Goal: Find contact information: Find contact information

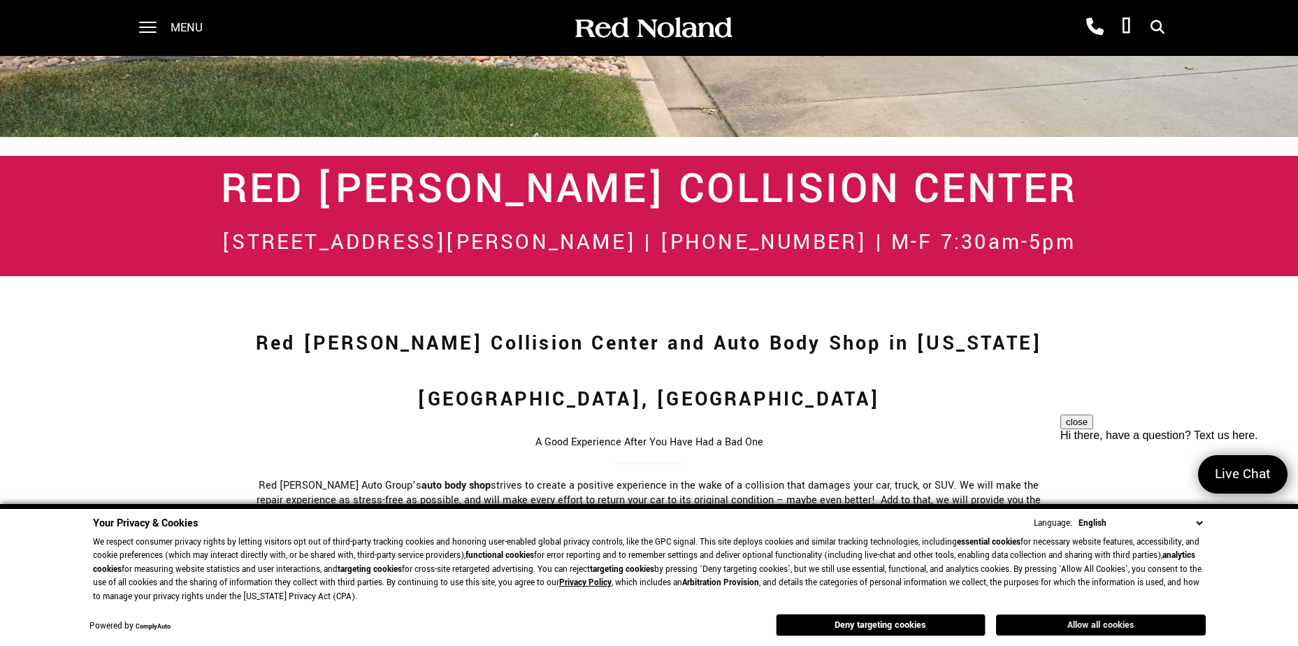
click at [1149, 626] on button "Allow all cookies" at bounding box center [1101, 624] width 210 height 21
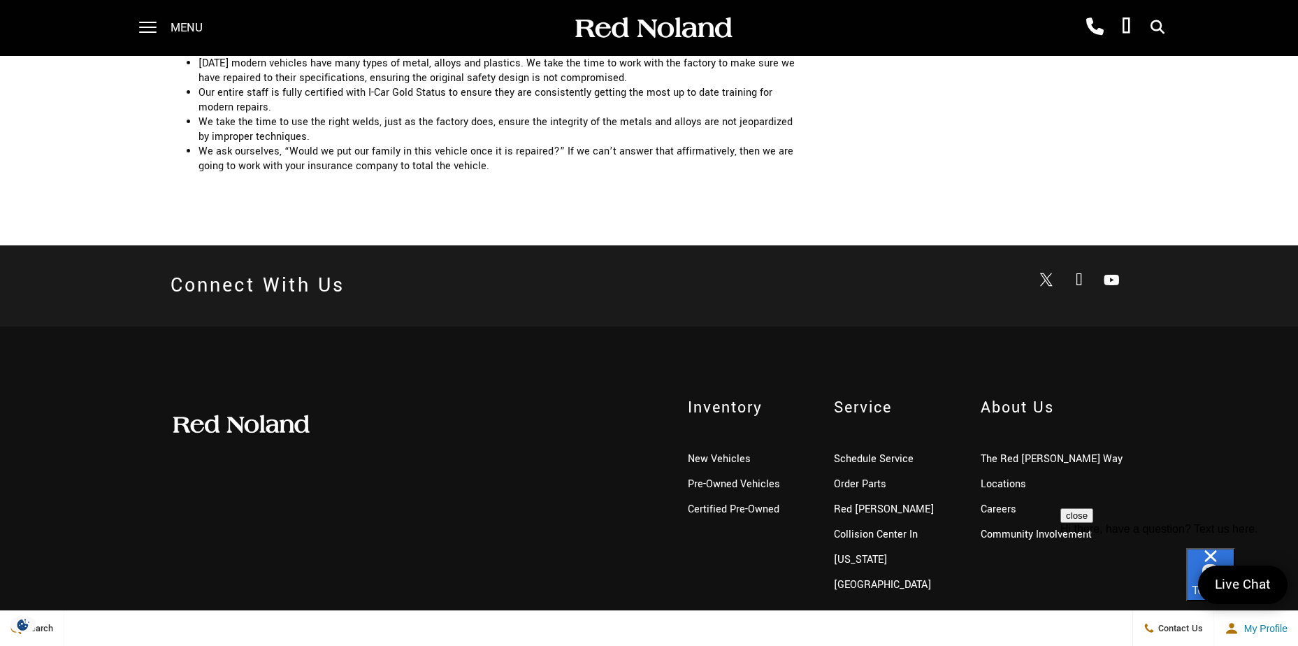
scroll to position [3043, 0]
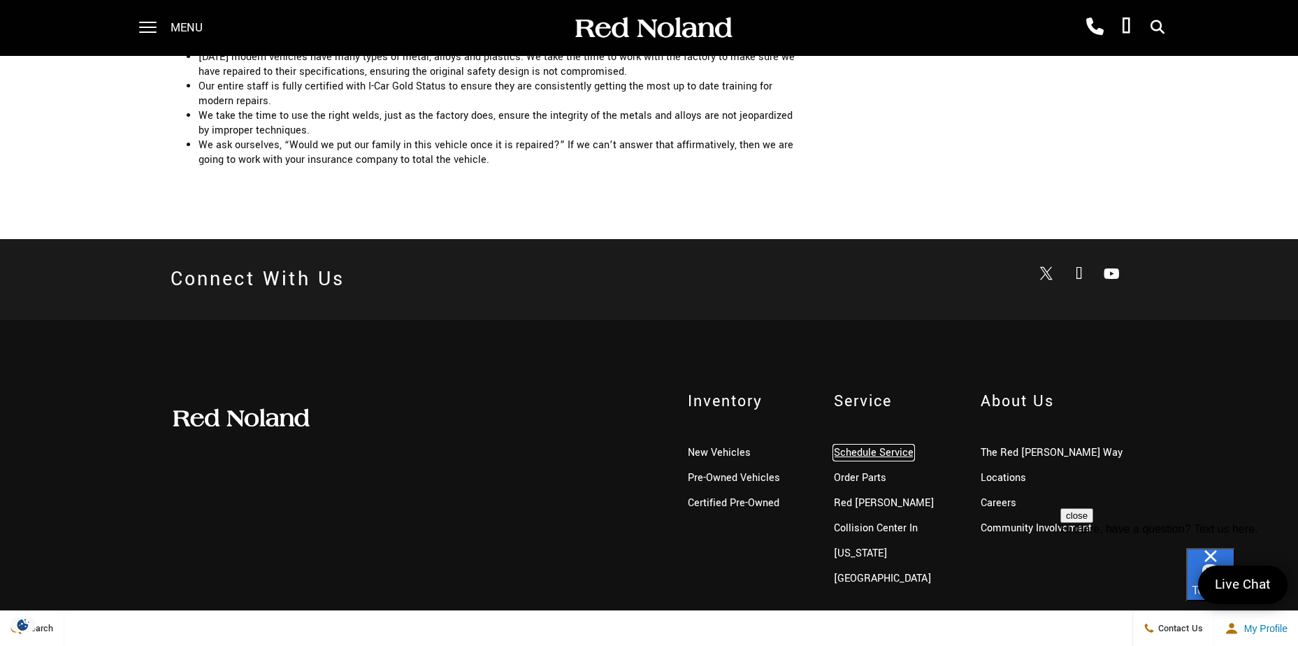
click at [848, 445] on link "Schedule Service" at bounding box center [874, 452] width 80 height 15
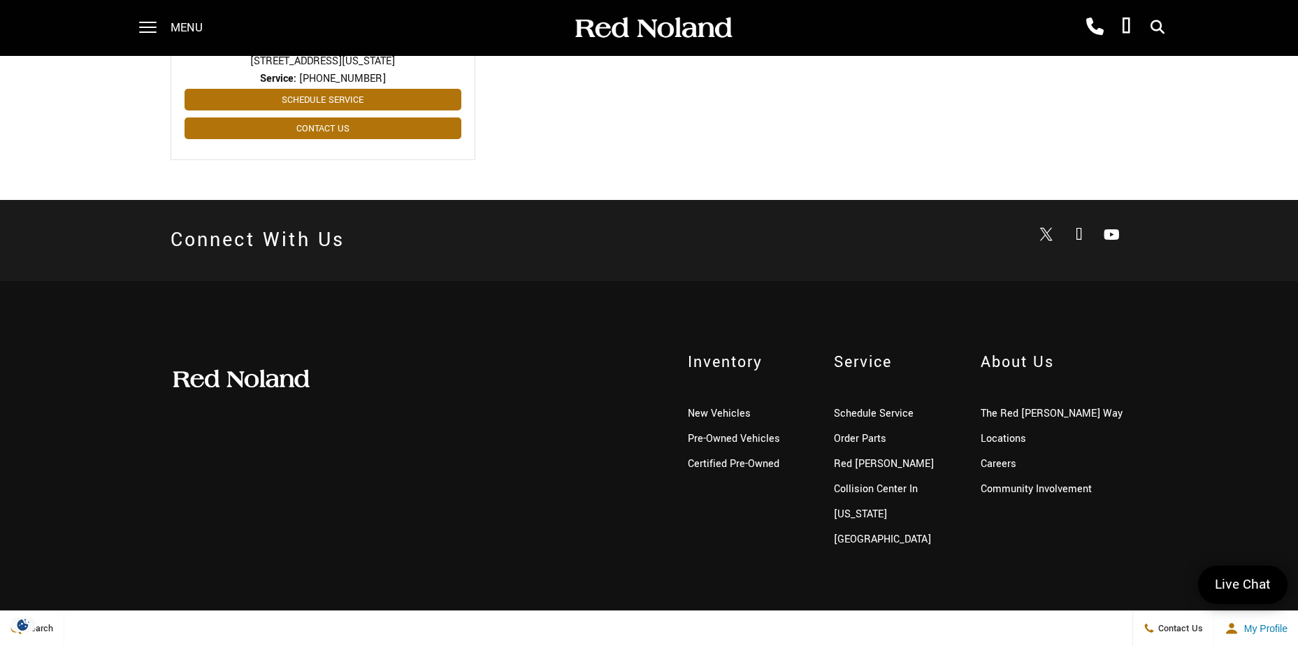
scroll to position [866, 0]
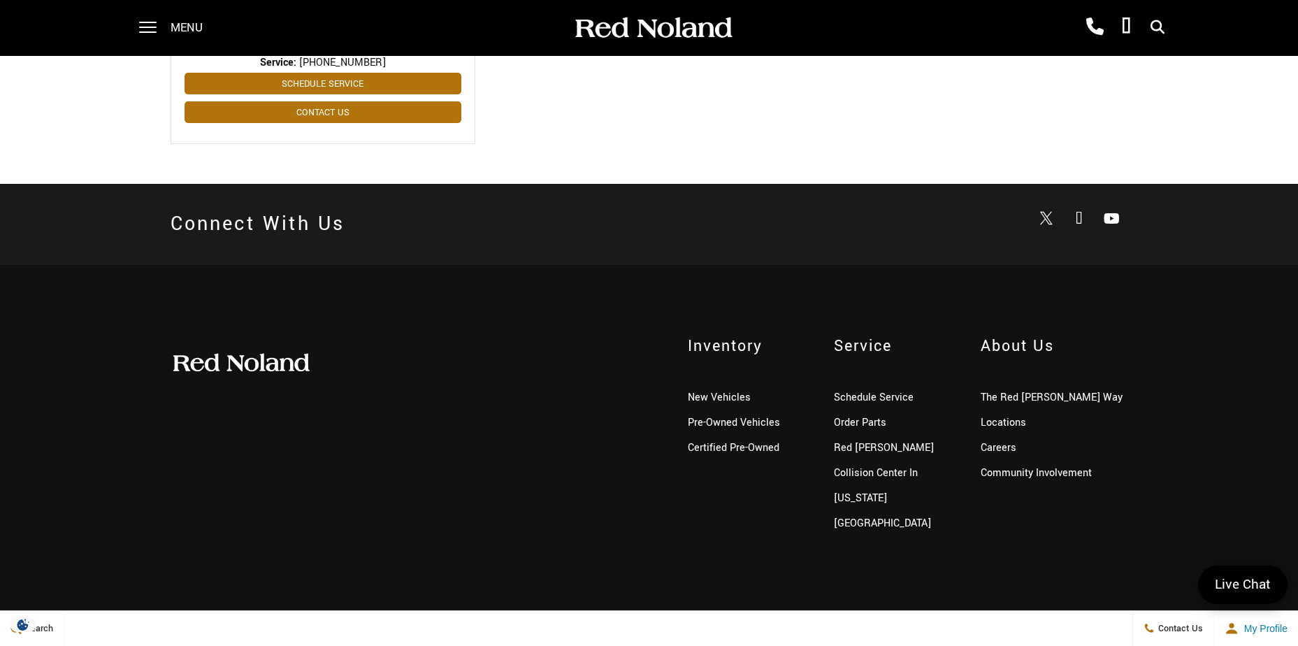
click at [1002, 627] on link "Contact Us" at bounding box center [995, 633] width 45 height 13
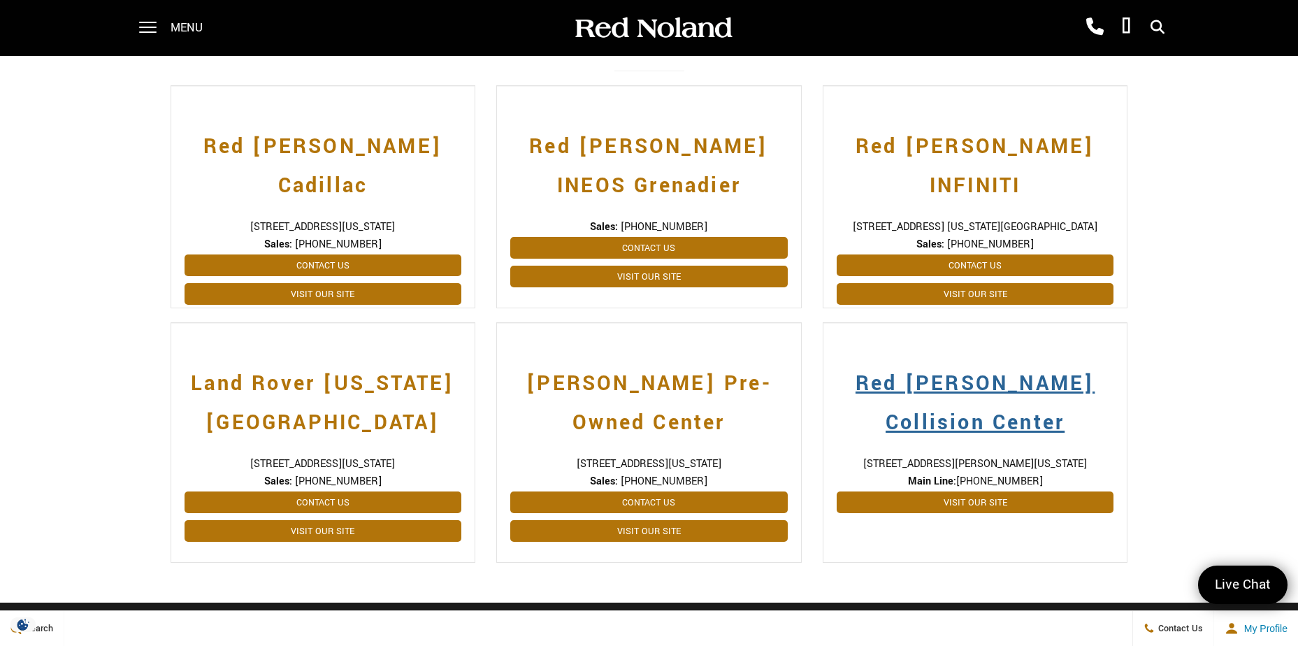
scroll to position [559, 0]
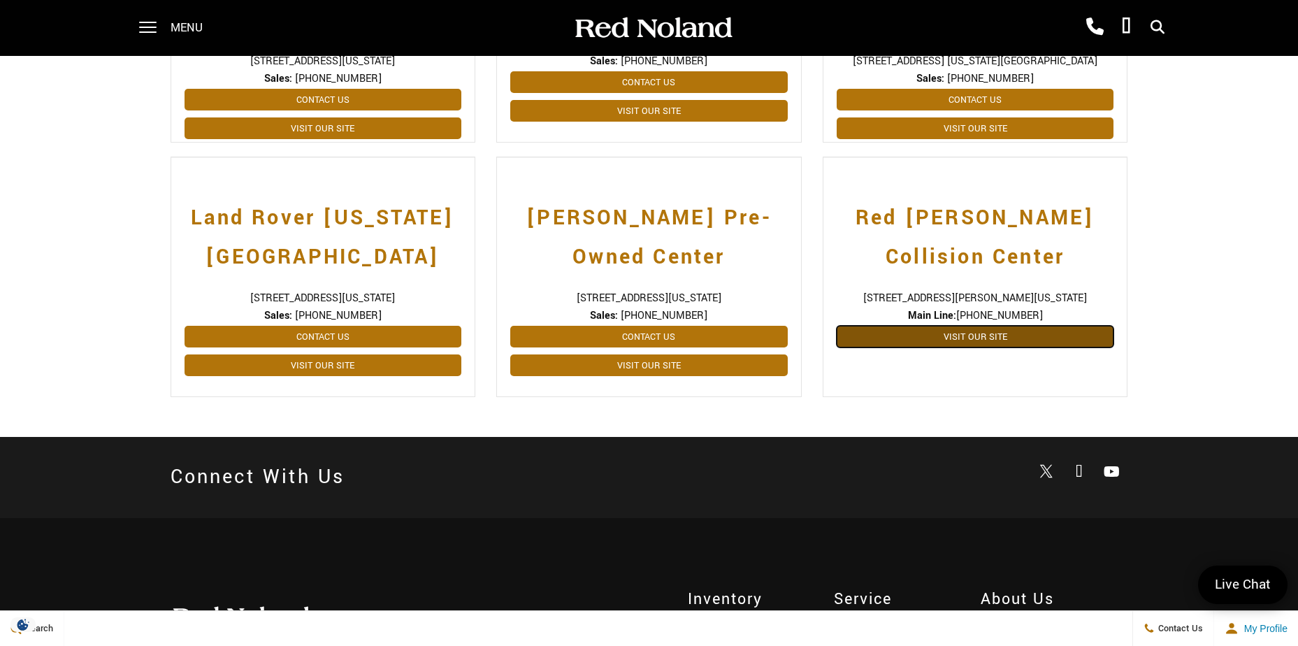
click at [971, 338] on link "Visit Our Site" at bounding box center [975, 337] width 277 height 22
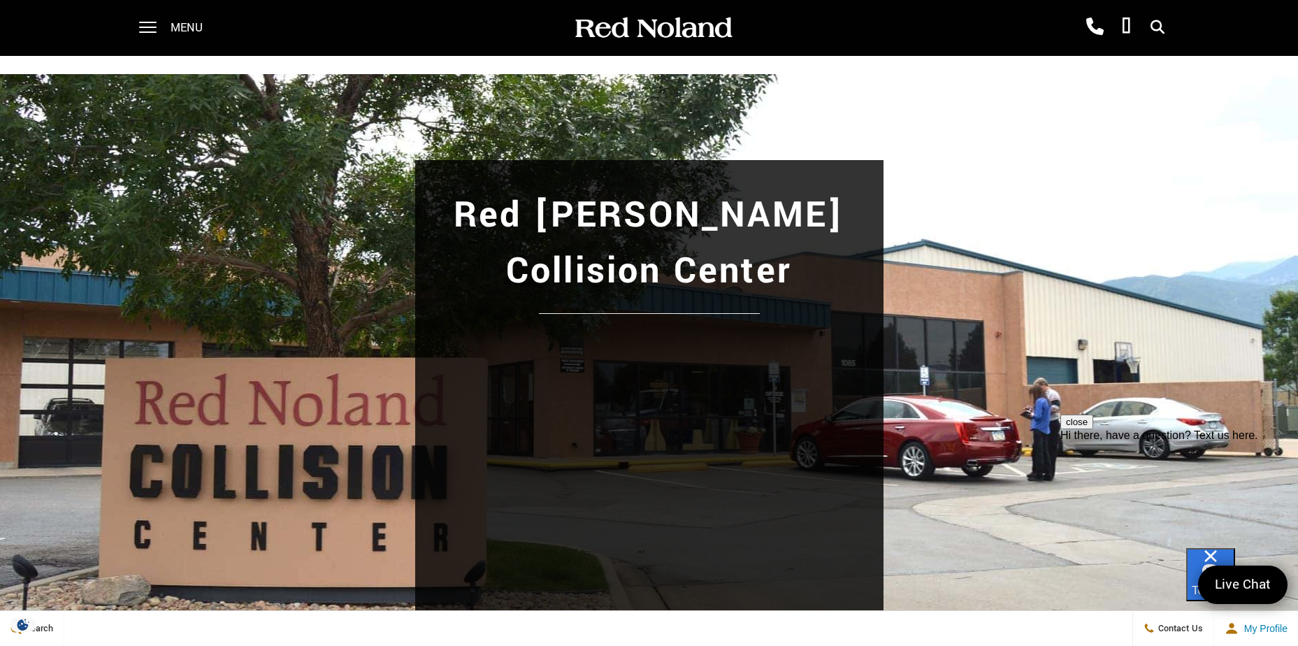
drag, startPoint x: 262, startPoint y: 291, endPoint x: 270, endPoint y: 294, distance: 9.1
click at [263, 291] on div "Red [PERSON_NAME] Collision Center" at bounding box center [649, 392] width 978 height 465
